Goal: Information Seeking & Learning: Find specific fact

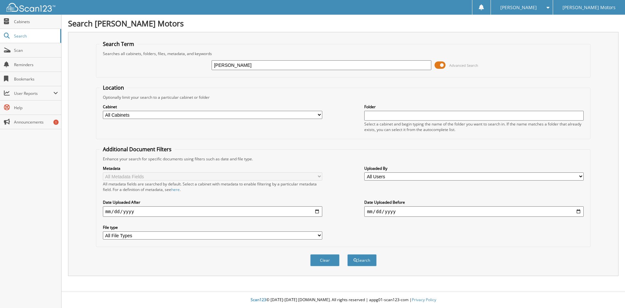
type input "[PERSON_NAME]"
click at [348, 254] on button "Search" at bounding box center [362, 260] width 29 height 12
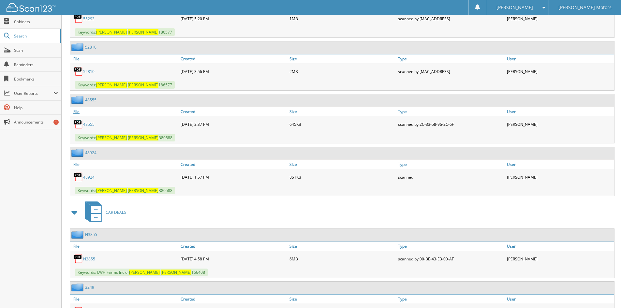
scroll to position [438, 0]
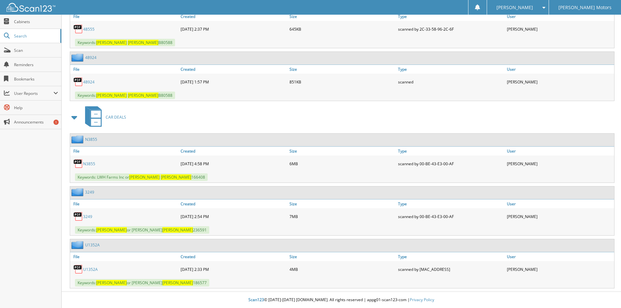
click at [87, 163] on link "N3855" at bounding box center [89, 164] width 12 height 6
click at [90, 218] on link "3249" at bounding box center [87, 217] width 9 height 6
click at [87, 216] on link "3249" at bounding box center [87, 217] width 9 height 6
